Goal: Information Seeking & Learning: Learn about a topic

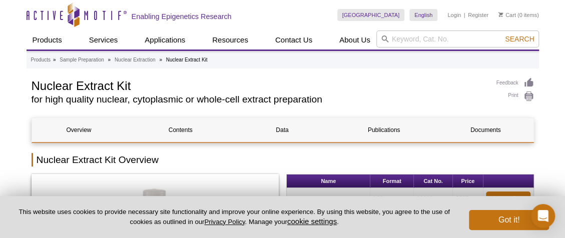
drag, startPoint x: 30, startPoint y: 86, endPoint x: 157, endPoint y: 86, distance: 127.1
copy h1 "Nuclear Extract Kit"
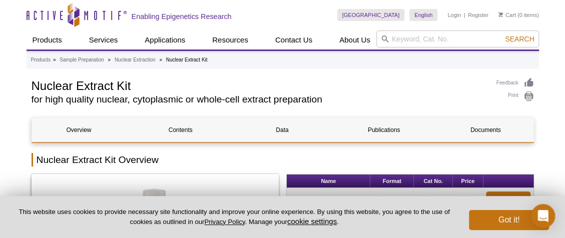
drag, startPoint x: 23, startPoint y: 18, endPoint x: 99, endPoint y: 16, distance: 76.1
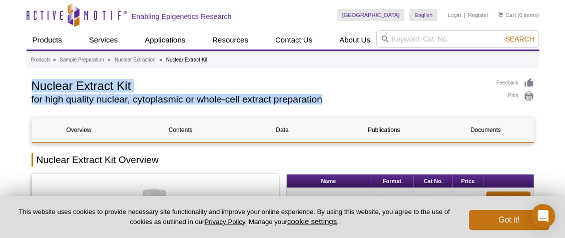
drag, startPoint x: 34, startPoint y: 86, endPoint x: 357, endPoint y: 104, distance: 324.3
click at [357, 104] on div "Nuclear Extract Kit for high quality nuclear, cytoplasmic or whole-cell extract…" at bounding box center [259, 94] width 455 height 32
copy div "Nuclear Extract Kit for high quality nuclear, cytoplasmic or whole-cell extract…"
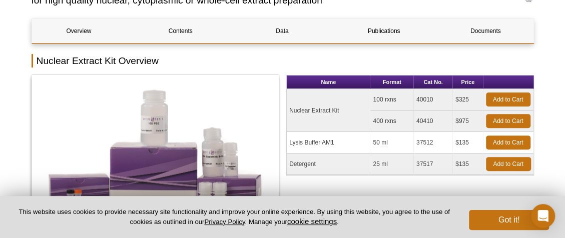
scroll to position [100, 0]
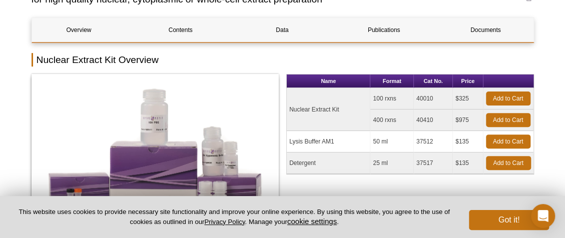
drag, startPoint x: 416, startPoint y: 99, endPoint x: 442, endPoint y: 97, distance: 25.6
click at [442, 97] on td "40010" at bounding box center [433, 99] width 39 height 22
copy td "40010"
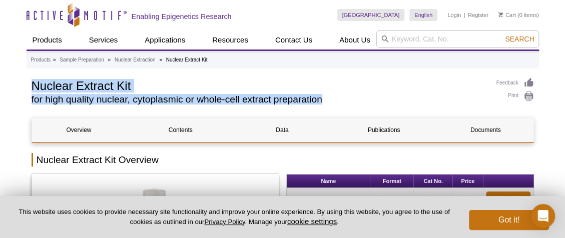
drag, startPoint x: 30, startPoint y: 85, endPoint x: 328, endPoint y: 95, distance: 299.0
copy div "Nuclear Extract Kit for high quality nuclear, cytoplasmic or whole-cell extract…"
